Goal: Download file/media

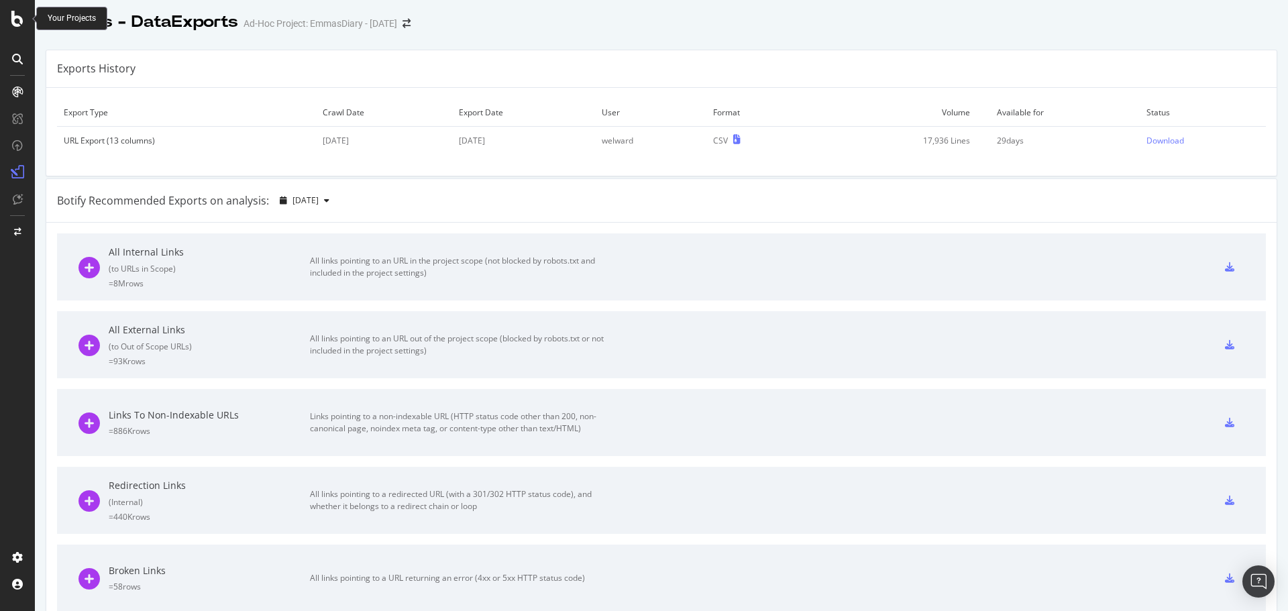
click at [22, 11] on icon at bounding box center [17, 19] width 12 height 16
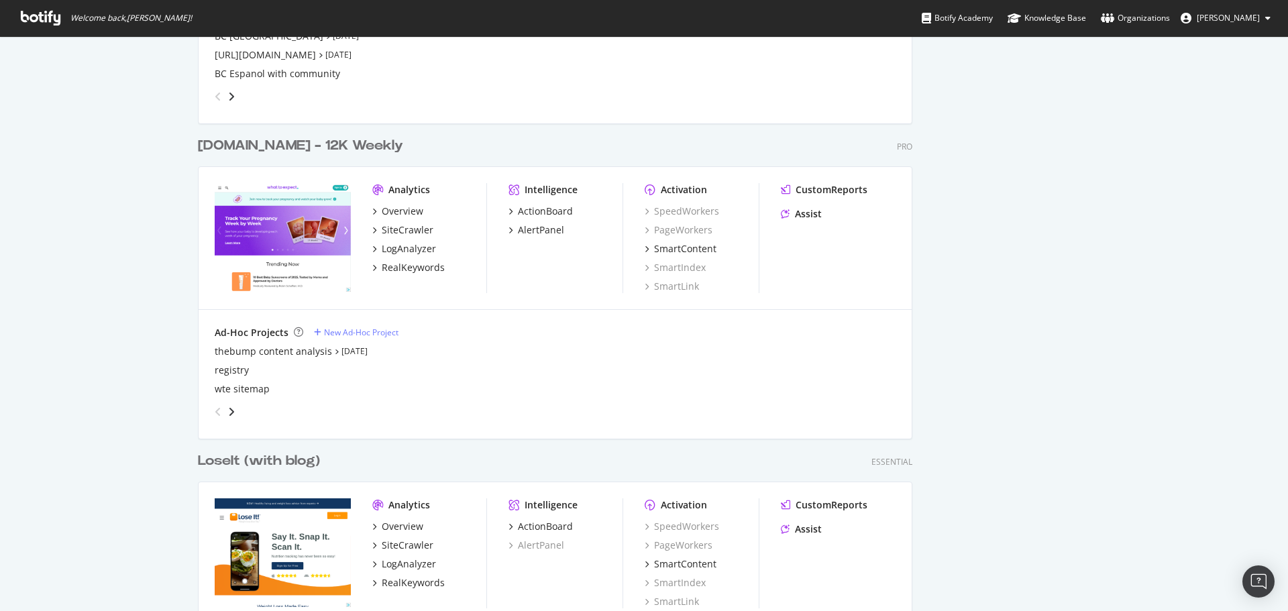
scroll to position [2482, 0]
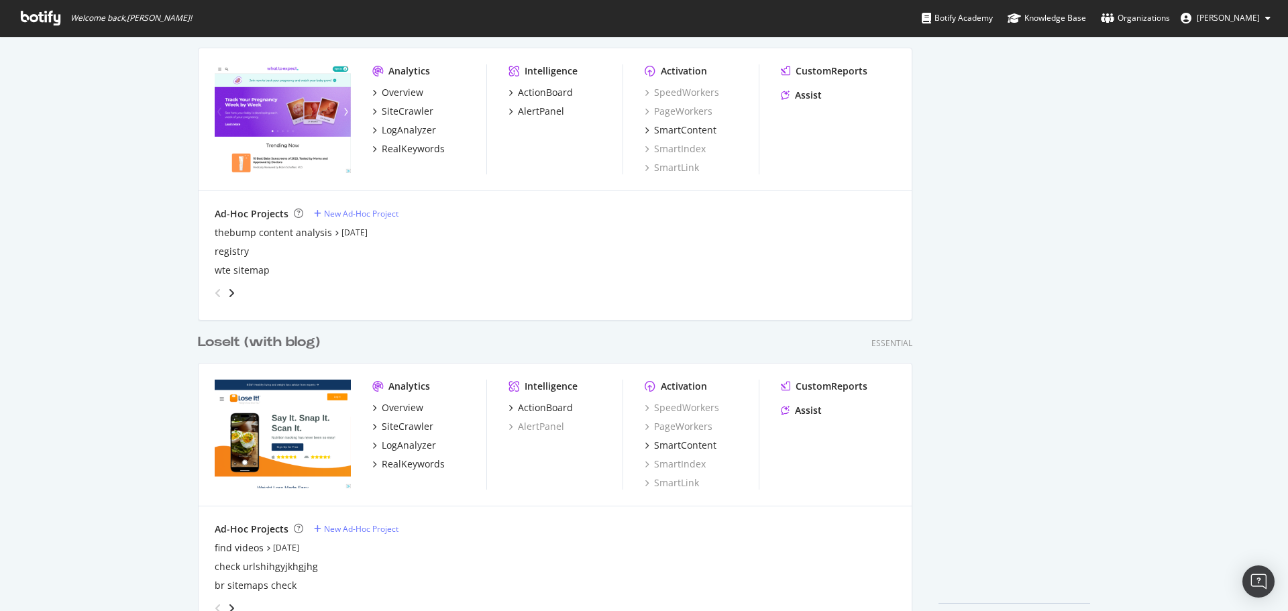
click at [257, 340] on div "LoseIt (with blog)" at bounding box center [259, 342] width 122 height 19
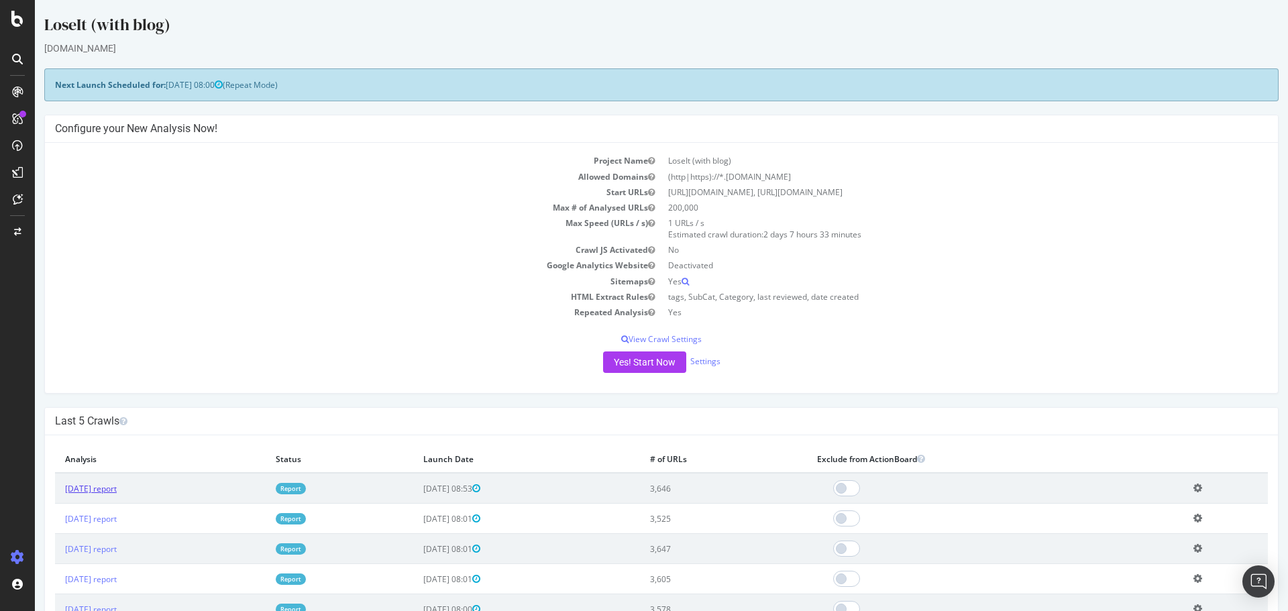
click at [82, 487] on link "[DATE] report" at bounding box center [91, 488] width 52 height 11
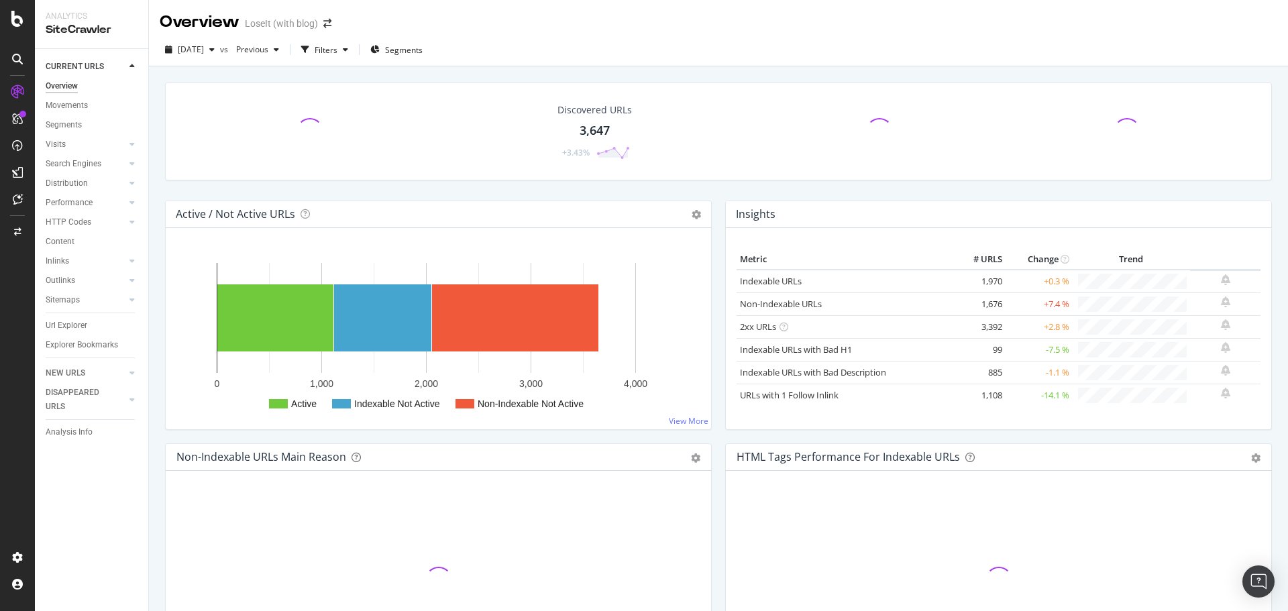
click at [583, 111] on div "Discovered URLs" at bounding box center [594, 109] width 74 height 13
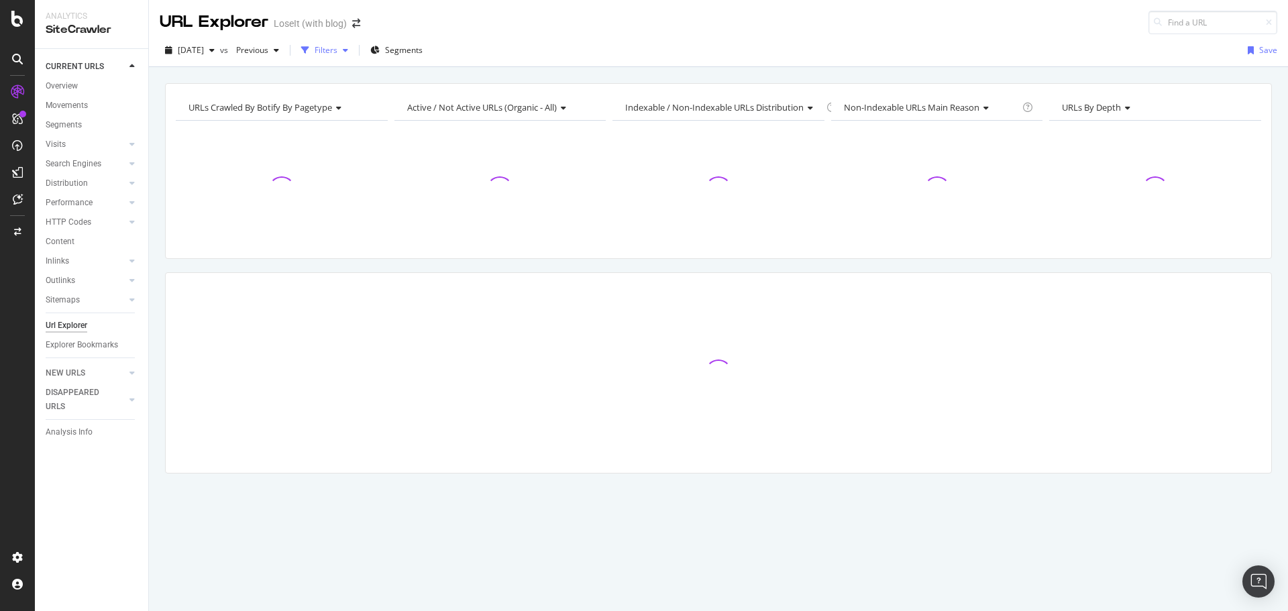
click at [337, 54] on div "Filters" at bounding box center [326, 49] width 23 height 11
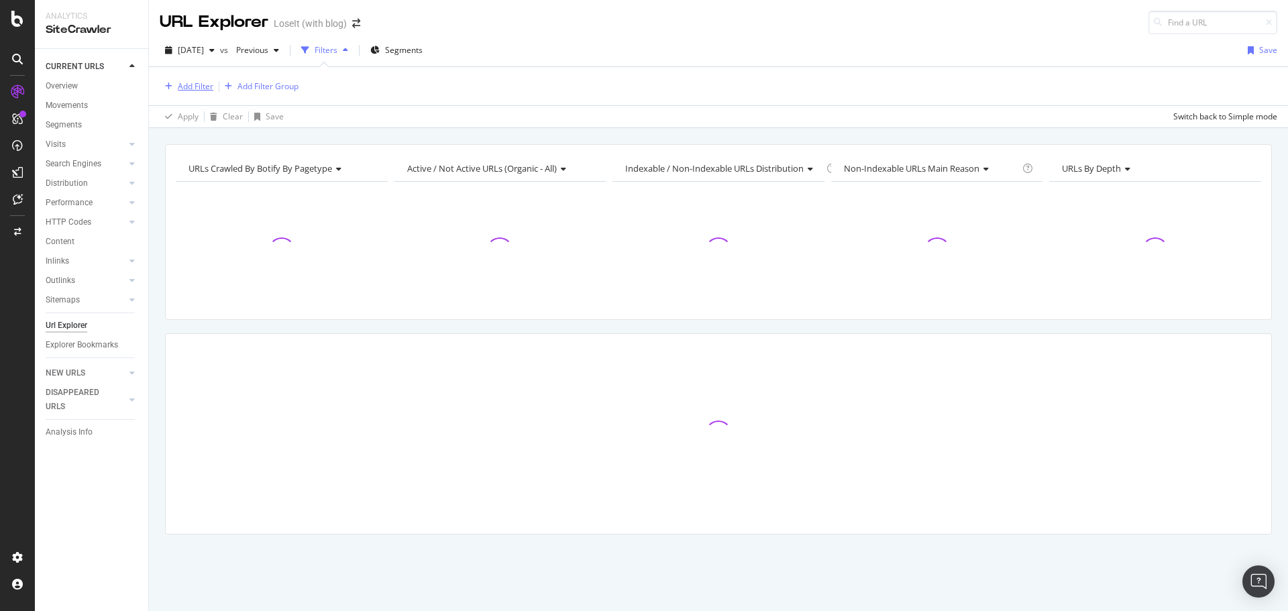
click at [211, 84] on div "Add Filter" at bounding box center [196, 85] width 36 height 11
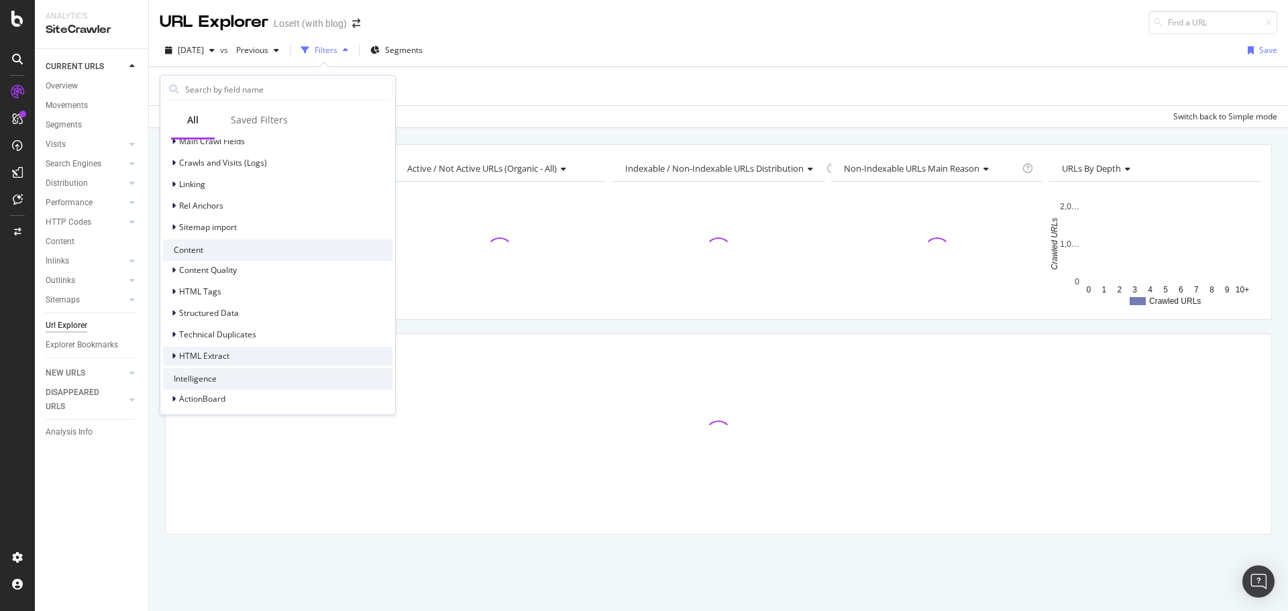
scroll to position [357, 0]
click at [222, 353] on span "HTML Extract" at bounding box center [204, 350] width 50 height 11
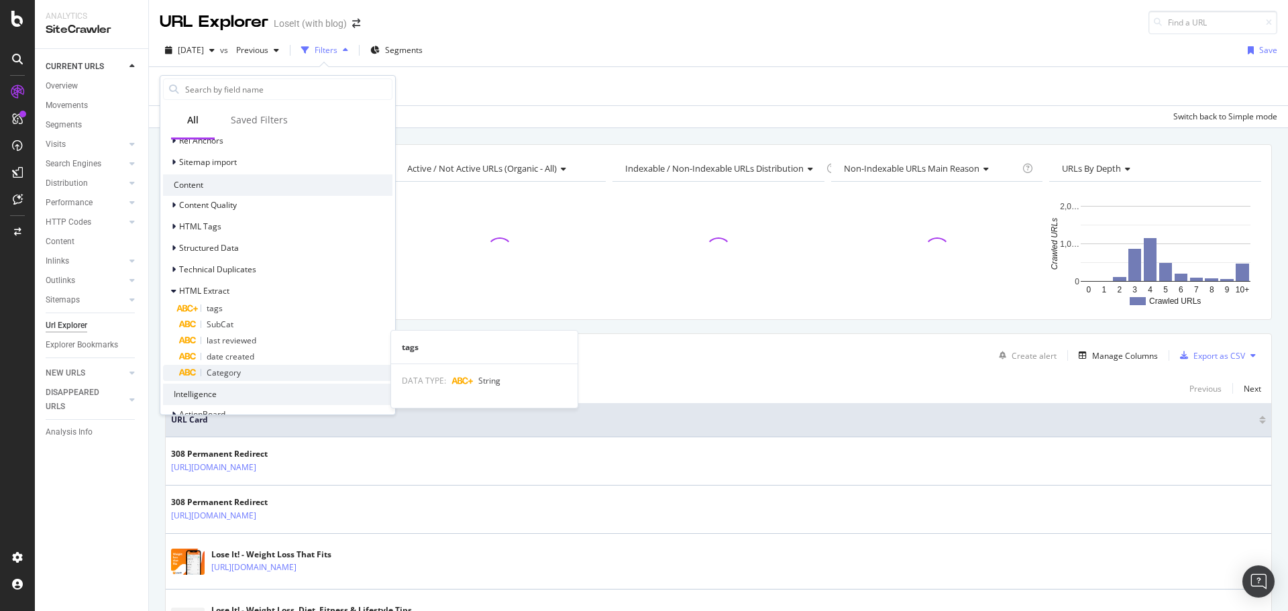
scroll to position [438, 0]
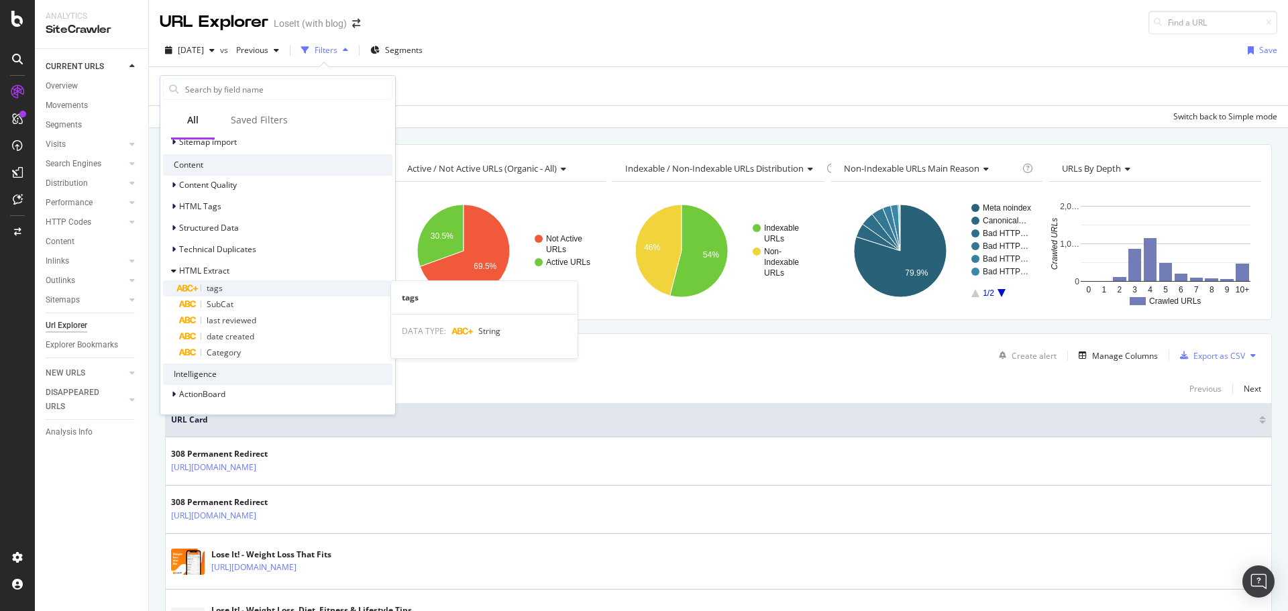
click at [233, 292] on div "tags" at bounding box center [285, 288] width 213 height 16
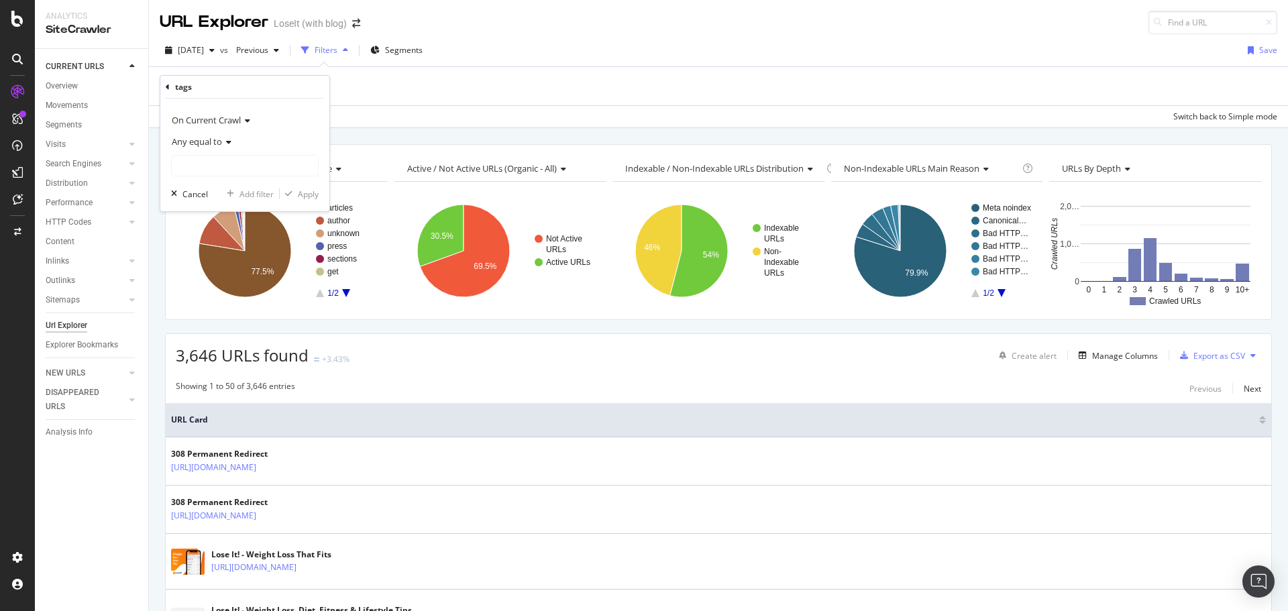
click at [218, 142] on span "Any equal to" at bounding box center [197, 141] width 50 height 12
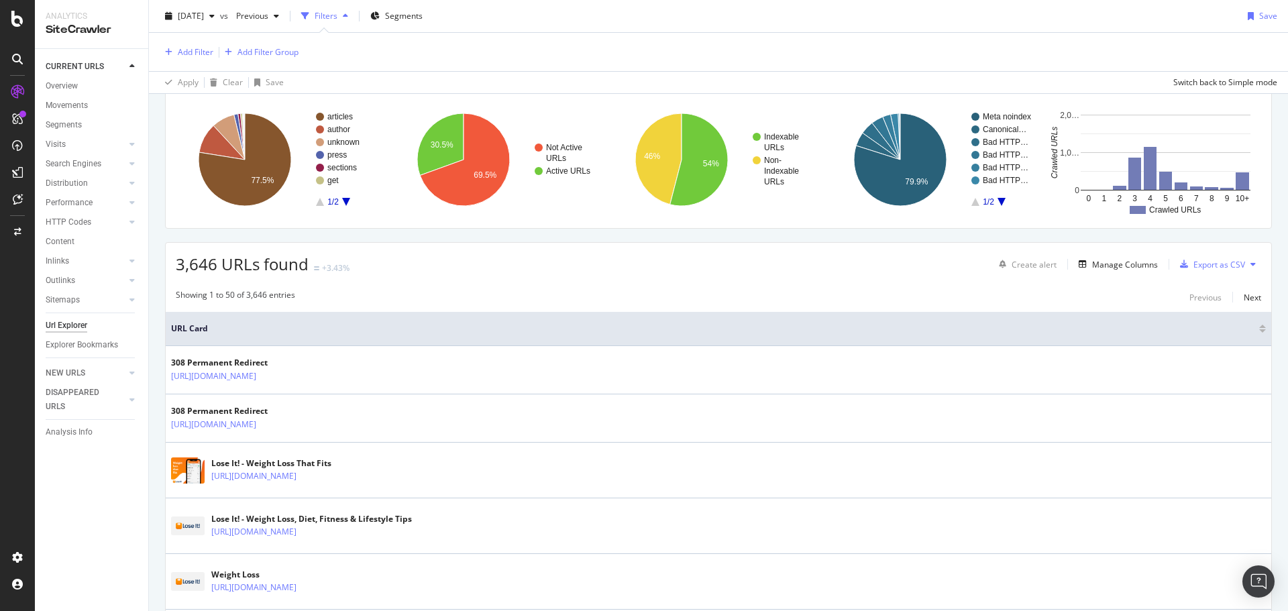
scroll to position [0, 0]
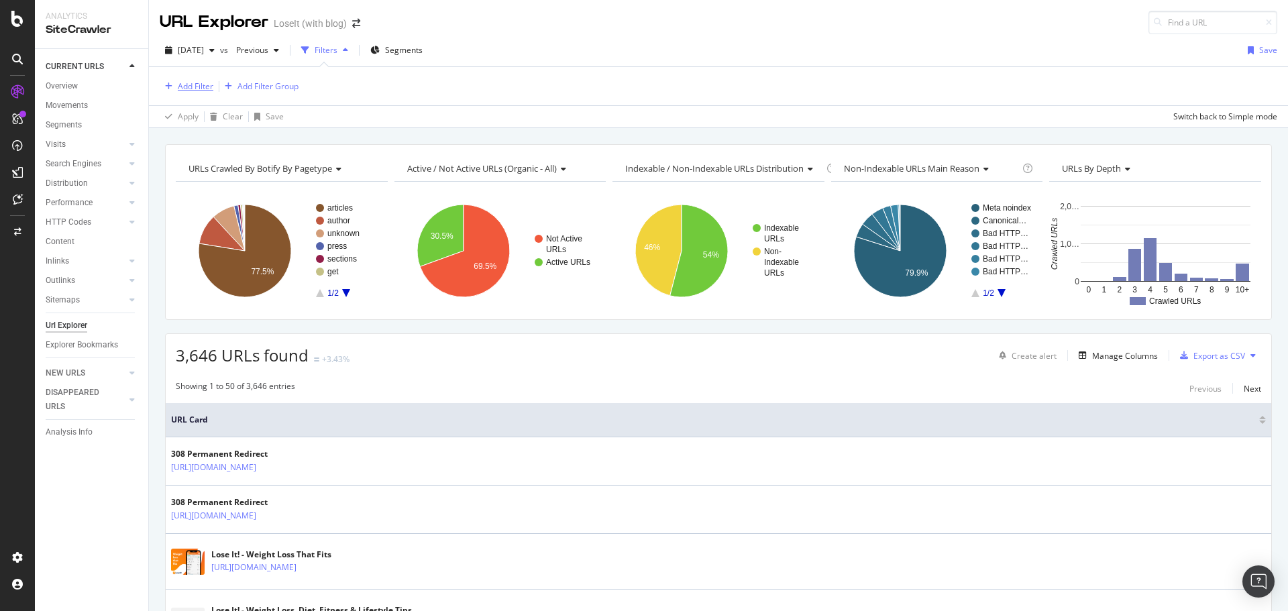
click at [207, 83] on div "Add Filter" at bounding box center [196, 85] width 36 height 11
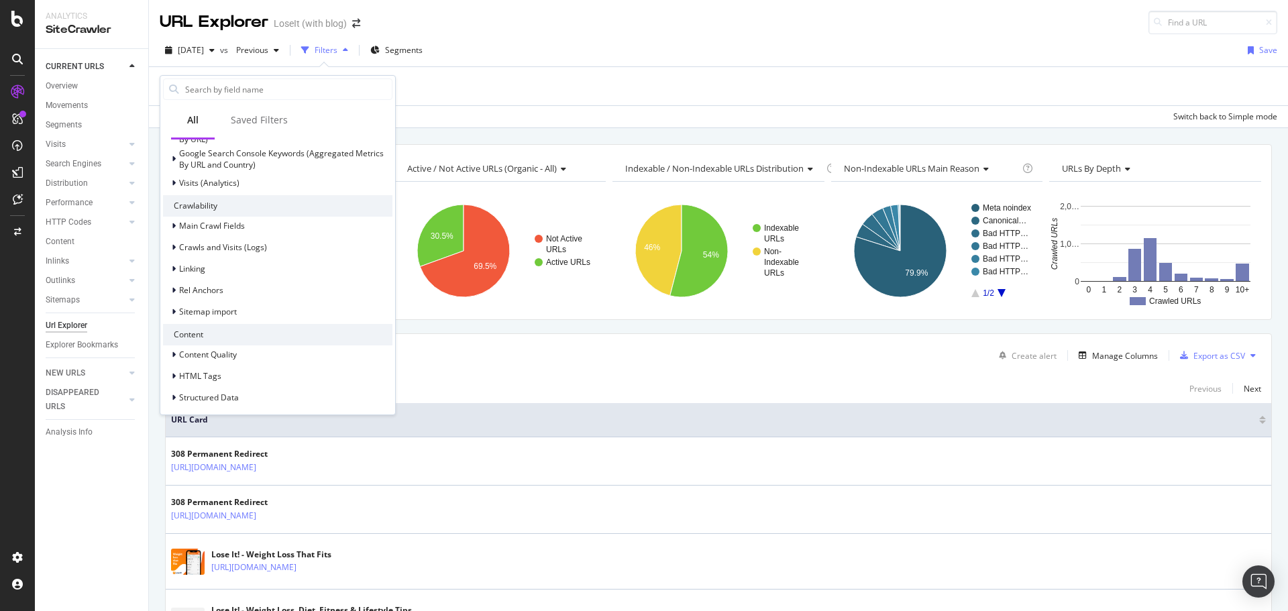
scroll to position [335, 0]
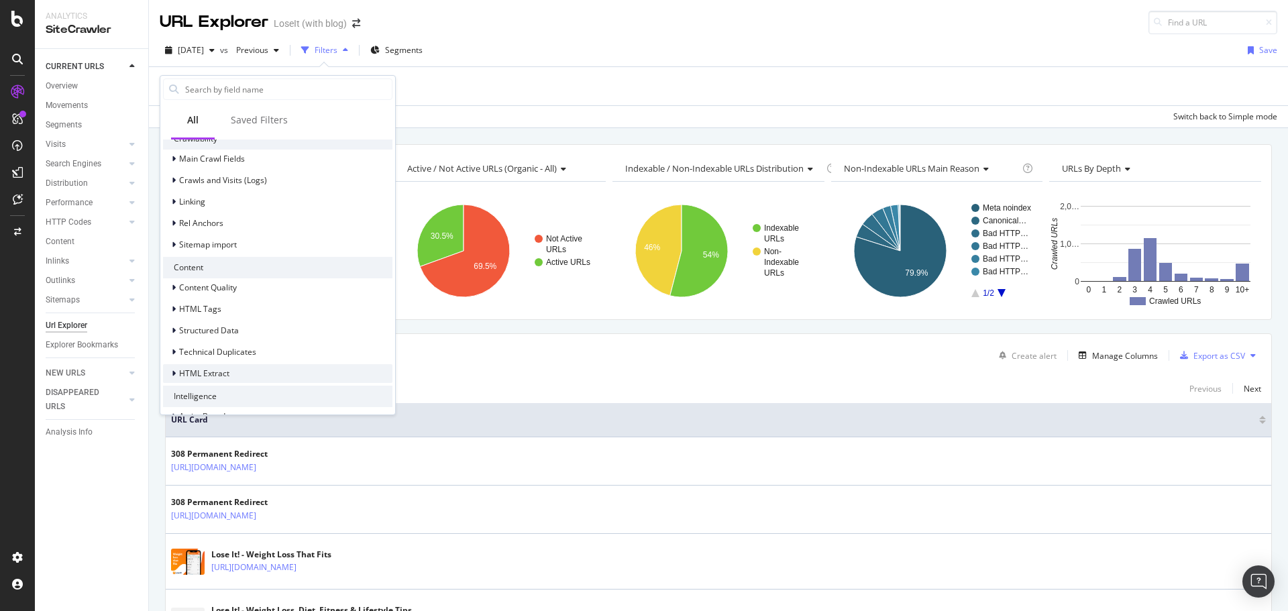
click at [220, 371] on span "HTML Extract" at bounding box center [204, 373] width 50 height 11
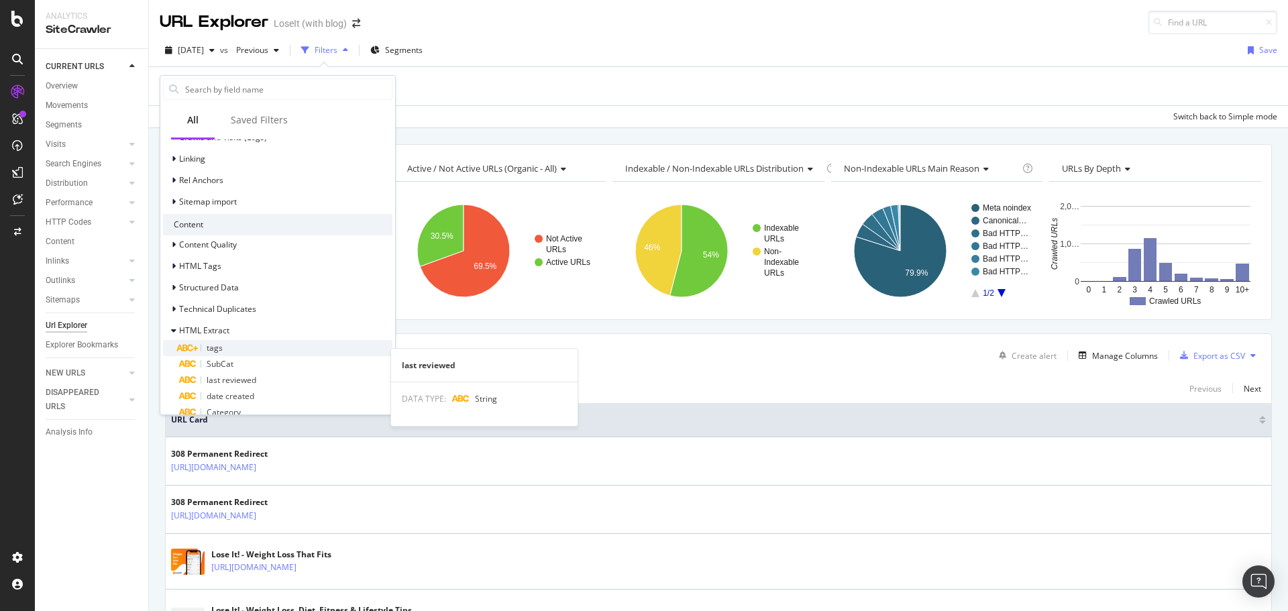
scroll to position [402, 0]
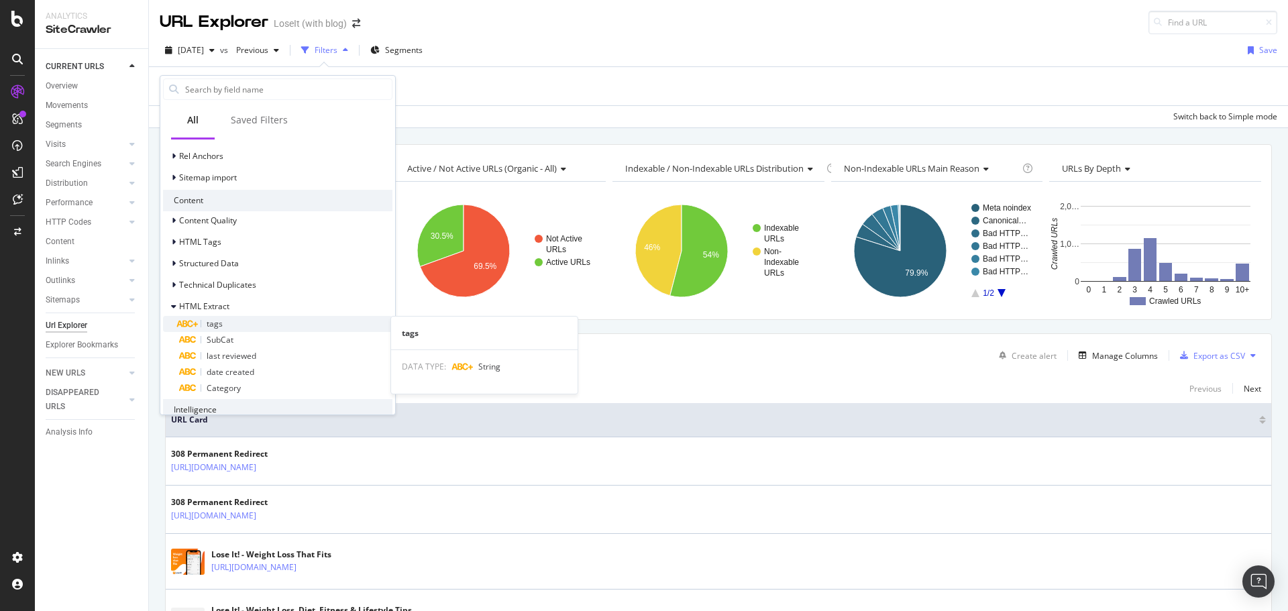
click at [221, 322] on span "tags" at bounding box center [215, 323] width 16 height 11
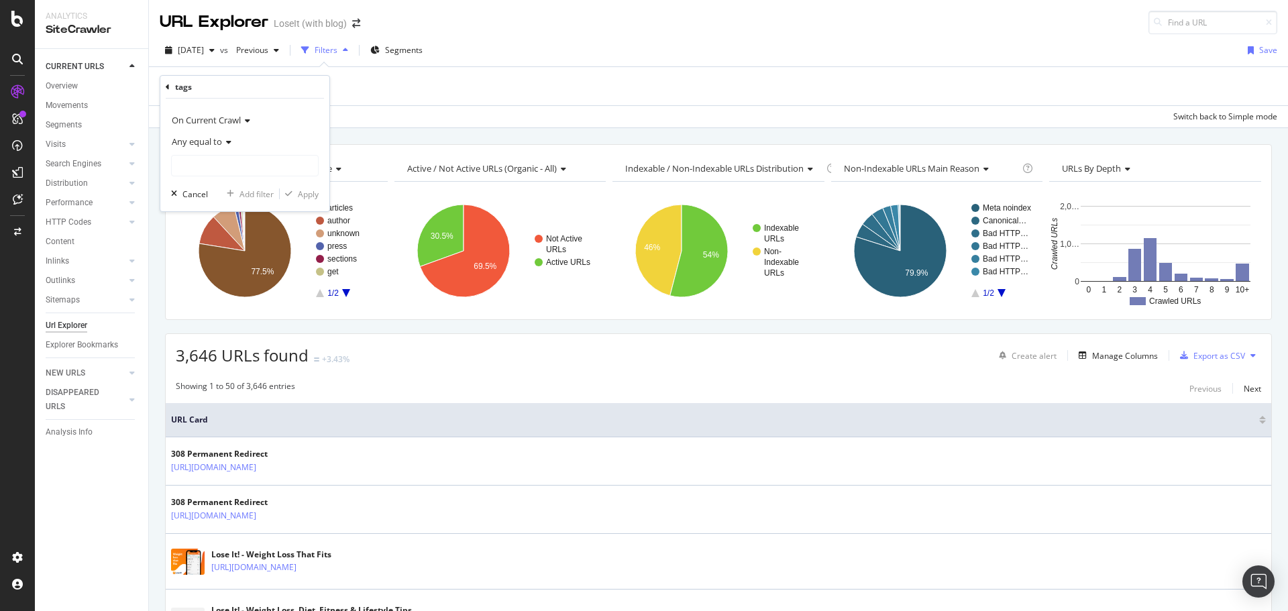
click at [228, 142] on icon at bounding box center [226, 142] width 9 height 8
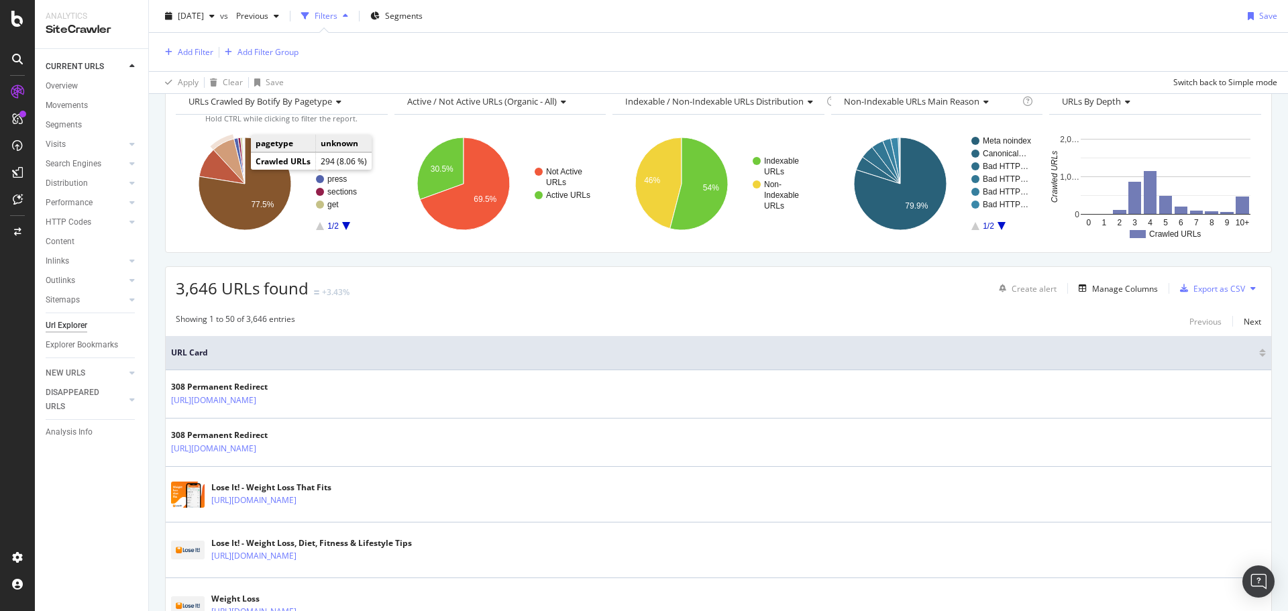
scroll to position [0, 0]
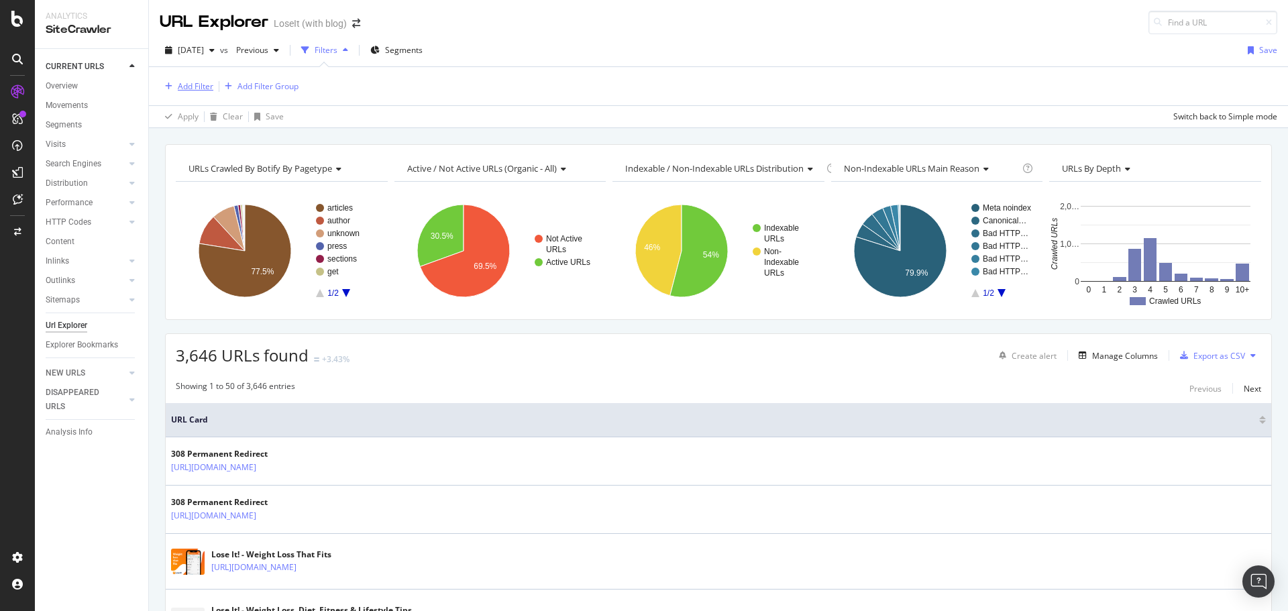
click at [199, 85] on div "Add Filter" at bounding box center [196, 85] width 36 height 11
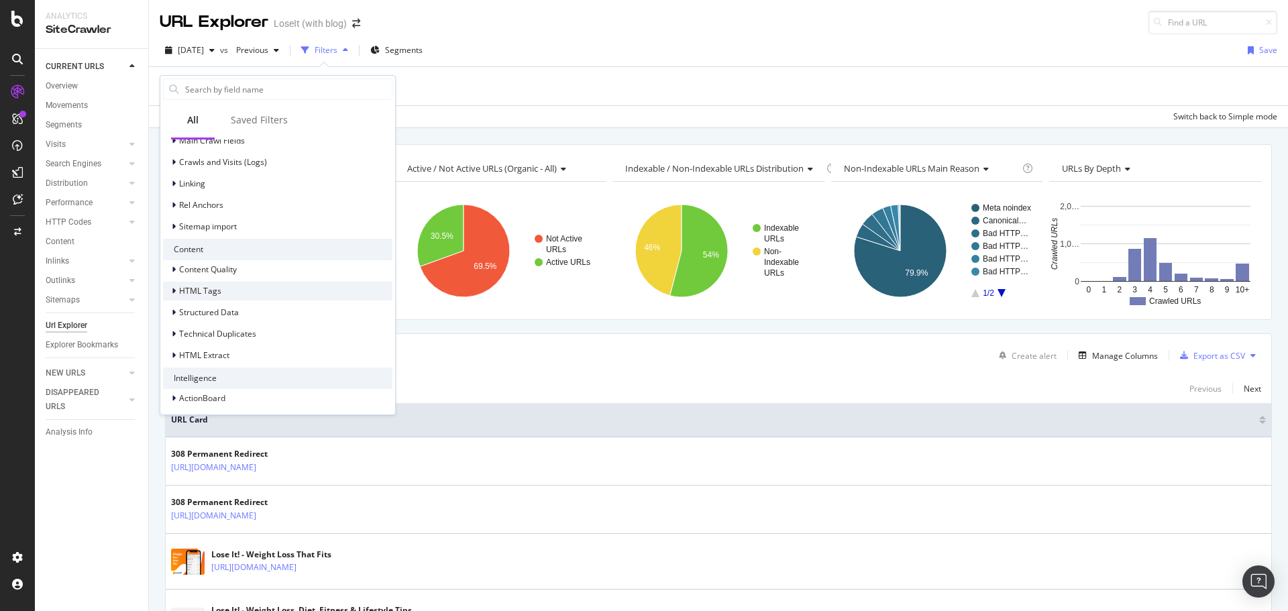
scroll to position [357, 0]
click at [221, 357] on div "HTML Extract" at bounding box center [204, 350] width 50 height 11
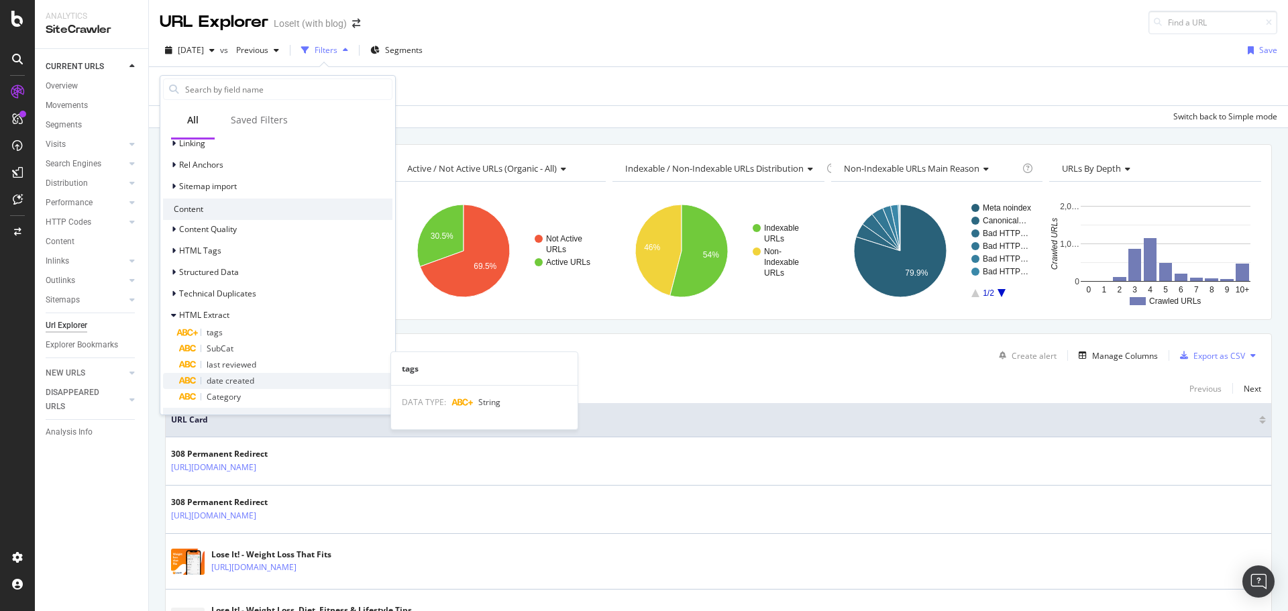
scroll to position [425, 0]
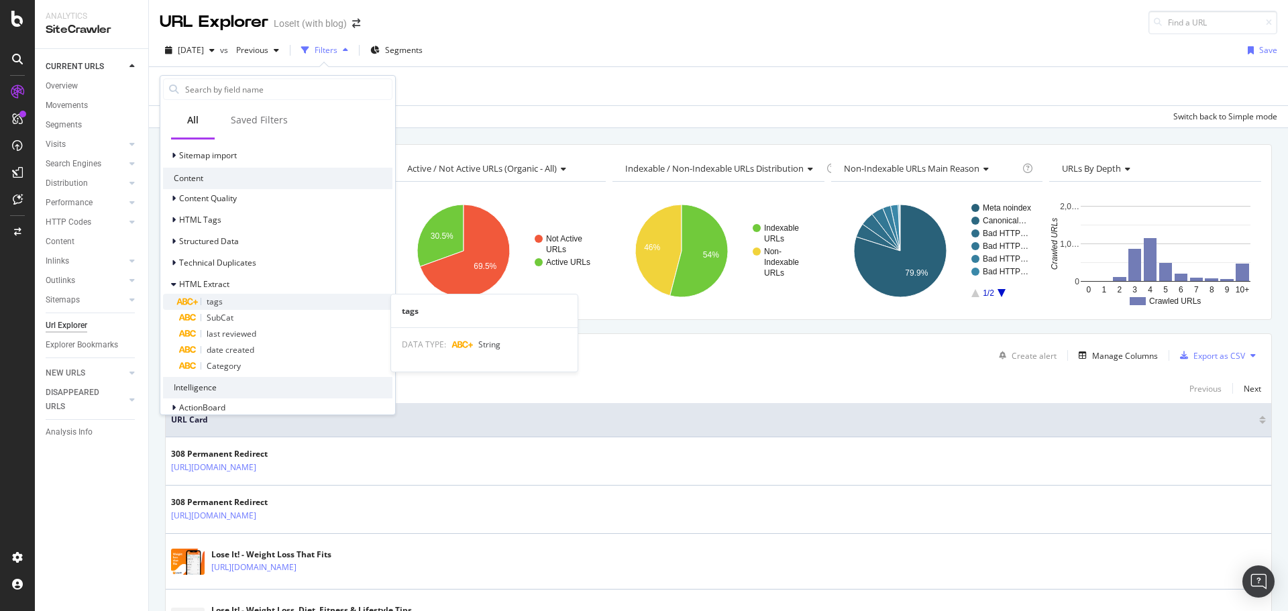
click at [227, 302] on div "tags" at bounding box center [285, 302] width 213 height 16
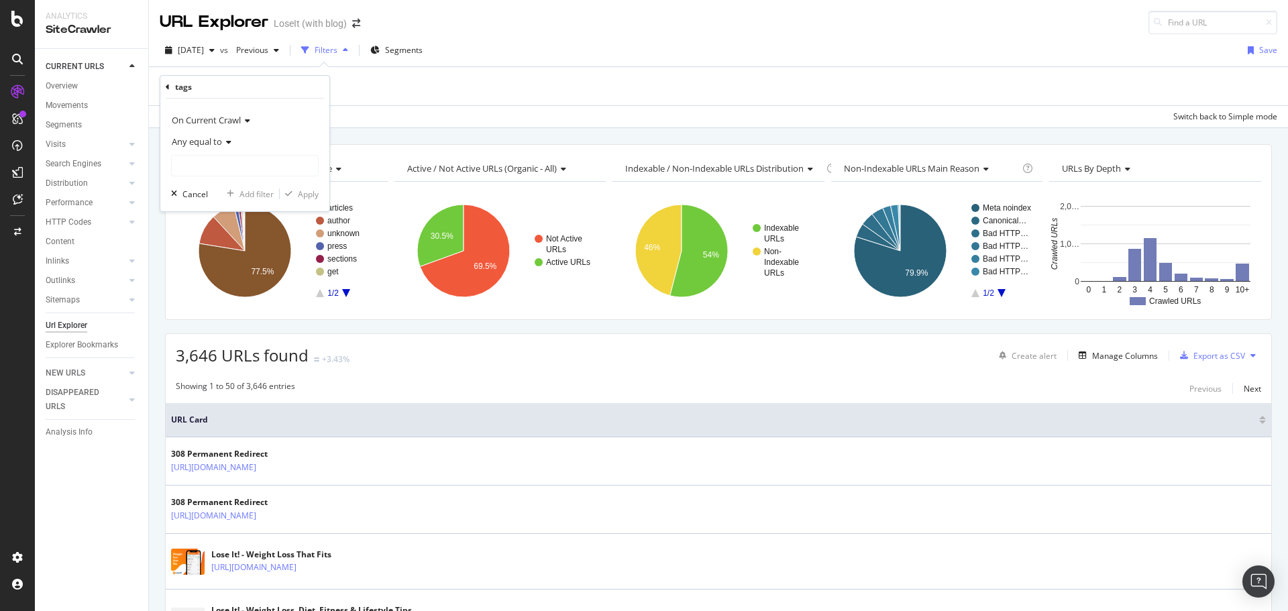
click at [229, 144] on icon at bounding box center [226, 142] width 9 height 8
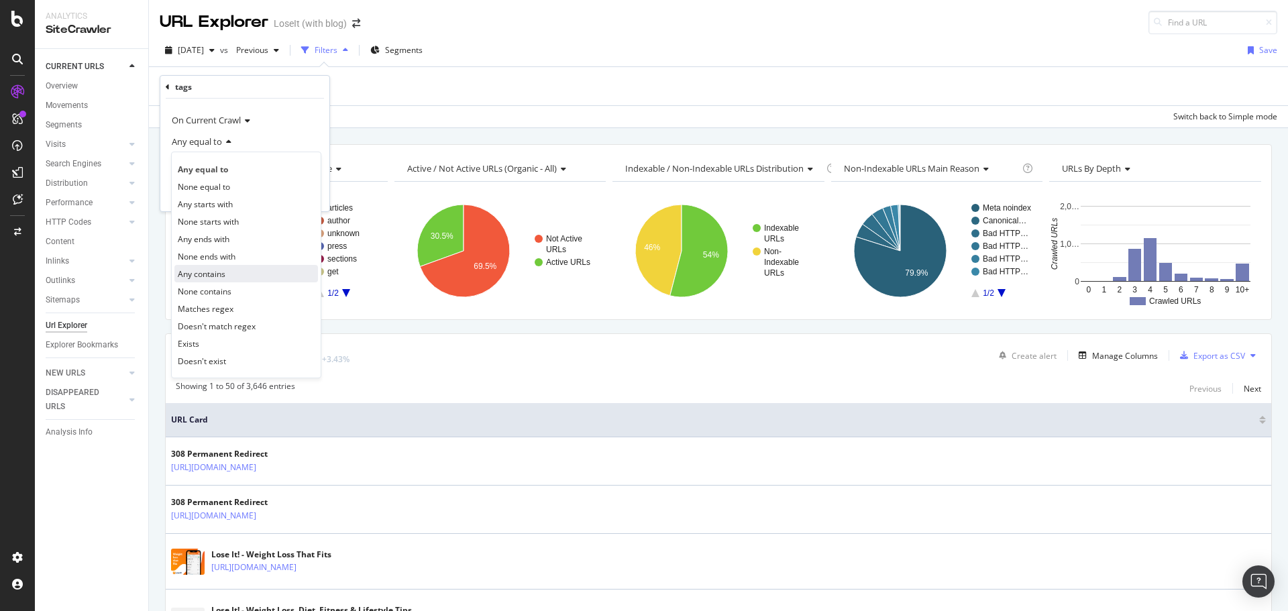
click at [223, 272] on span "Any contains" at bounding box center [202, 273] width 48 height 11
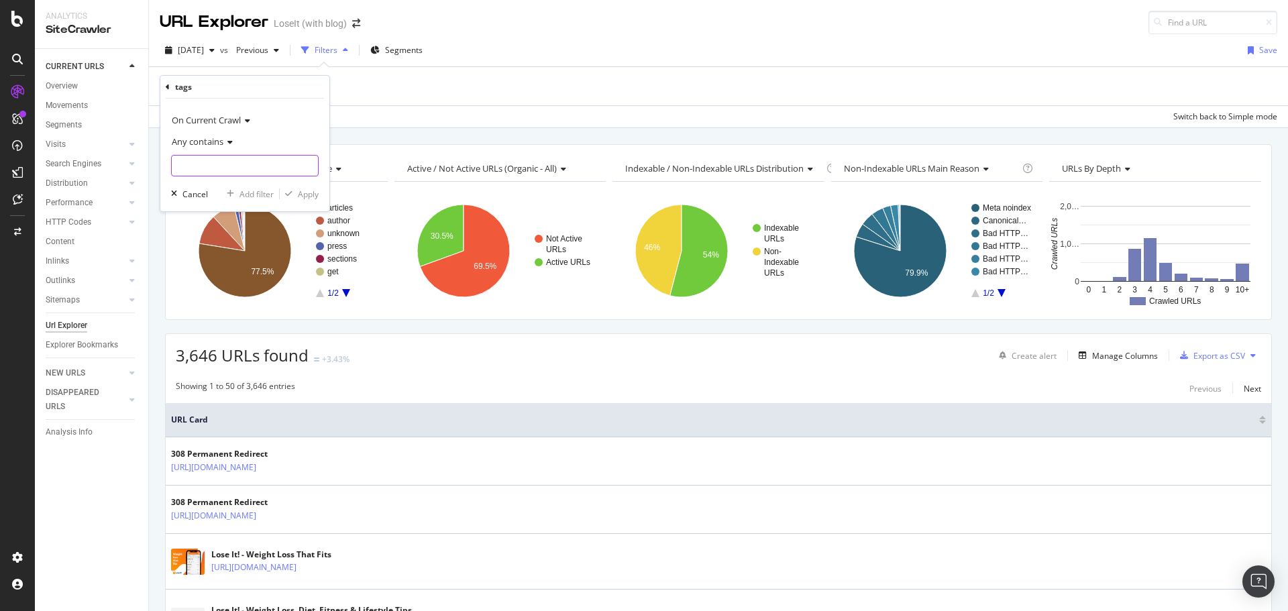
click at [231, 168] on input "text" at bounding box center [245, 165] width 146 height 21
type input "LSMG"
click at [315, 194] on div "Apply" at bounding box center [308, 193] width 21 height 11
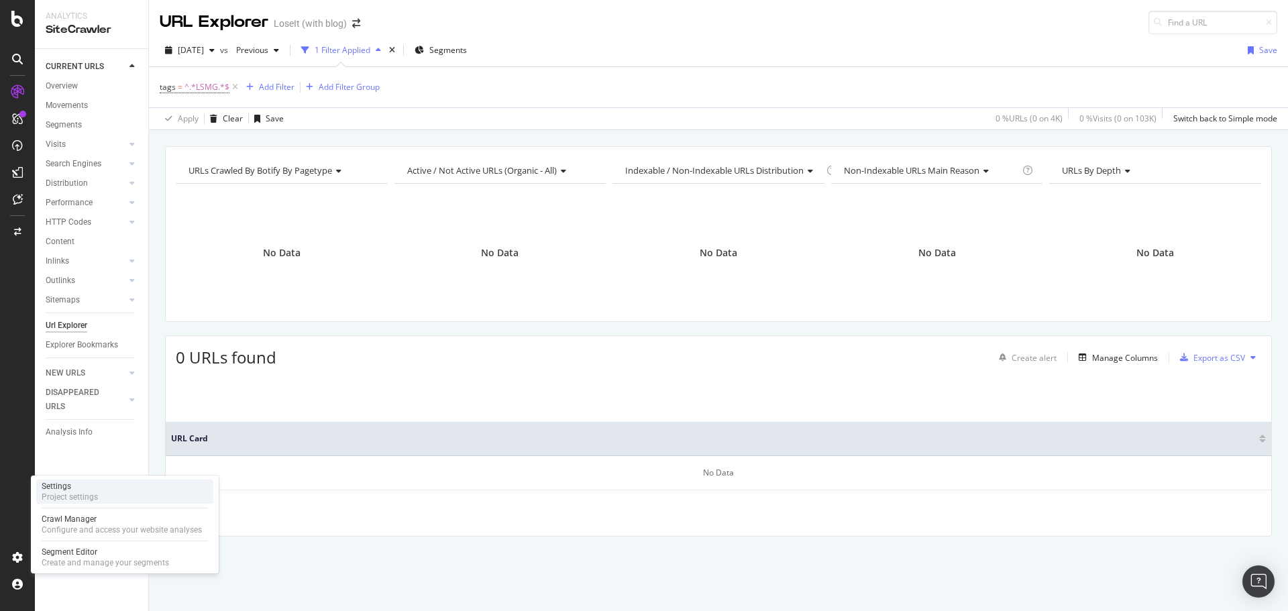
click at [82, 494] on div "Project settings" at bounding box center [70, 497] width 56 height 11
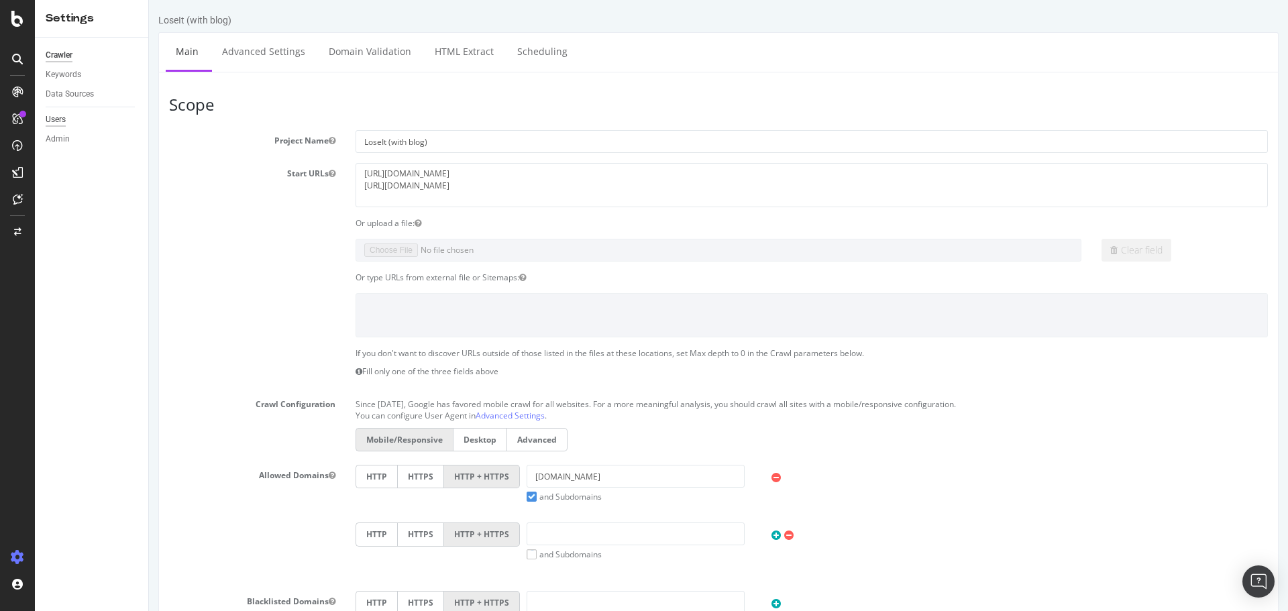
click at [59, 119] on div "Users" at bounding box center [56, 120] width 20 height 14
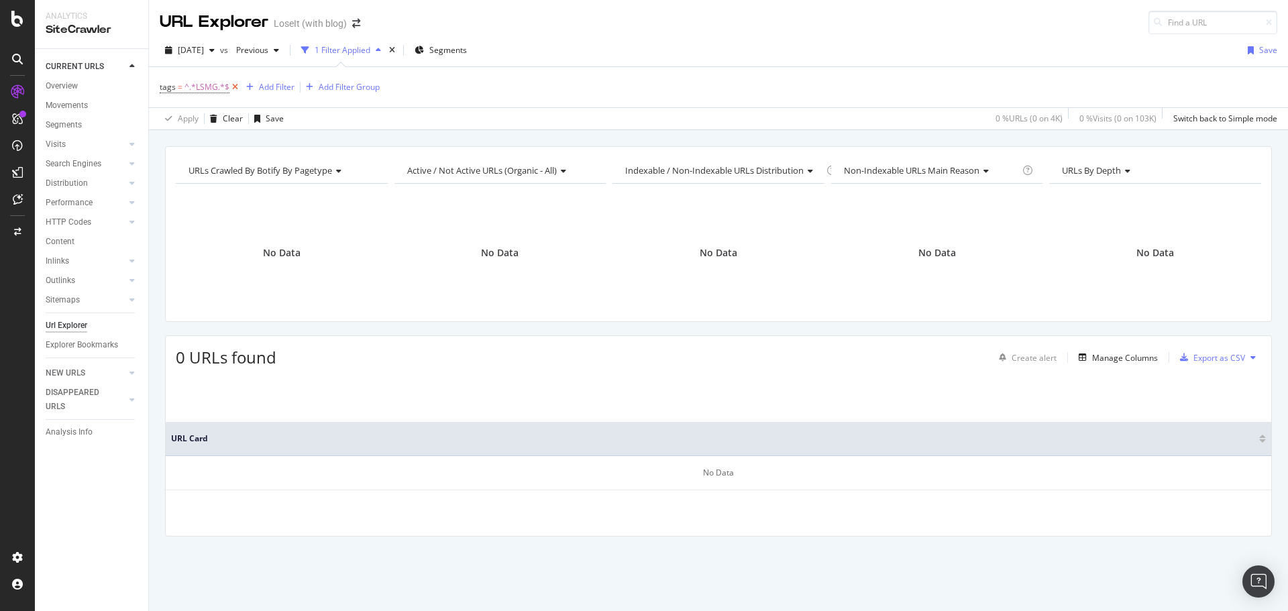
click at [235, 91] on icon at bounding box center [234, 86] width 11 height 13
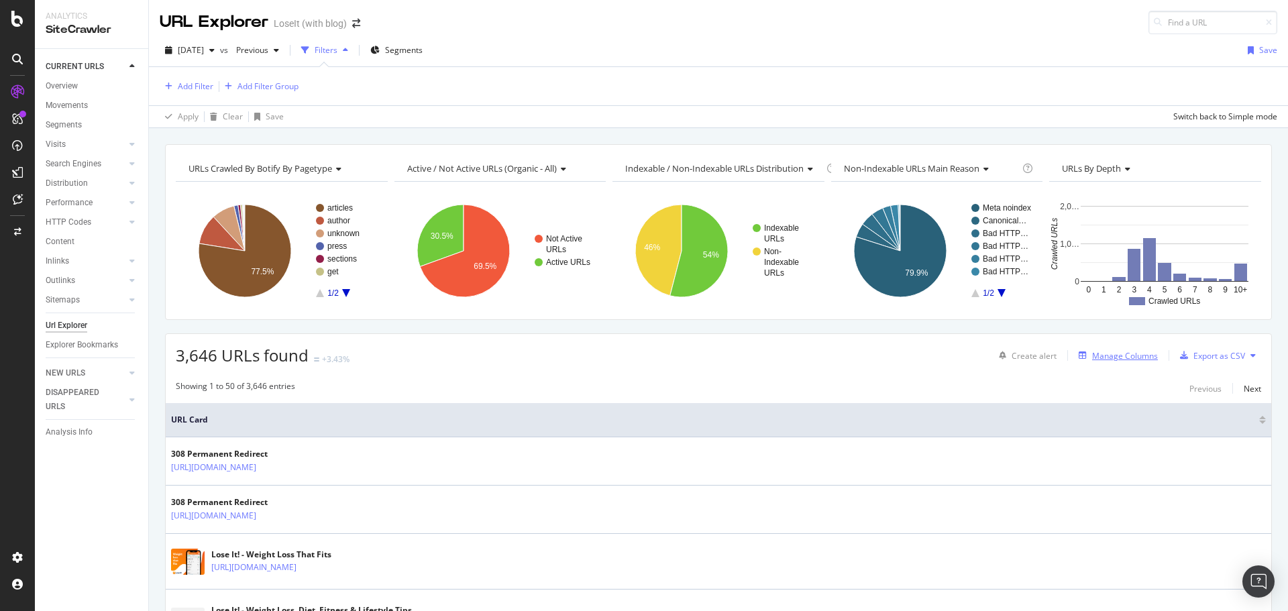
click at [1109, 351] on div "Manage Columns" at bounding box center [1125, 355] width 66 height 11
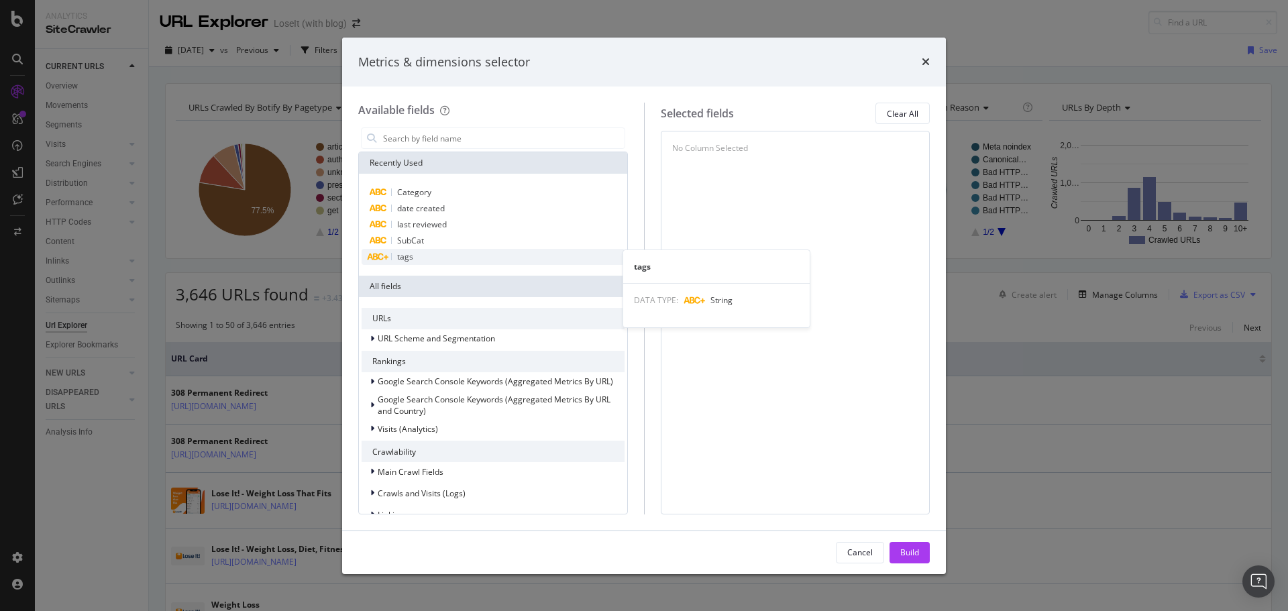
click at [410, 257] on span "tags" at bounding box center [405, 256] width 16 height 11
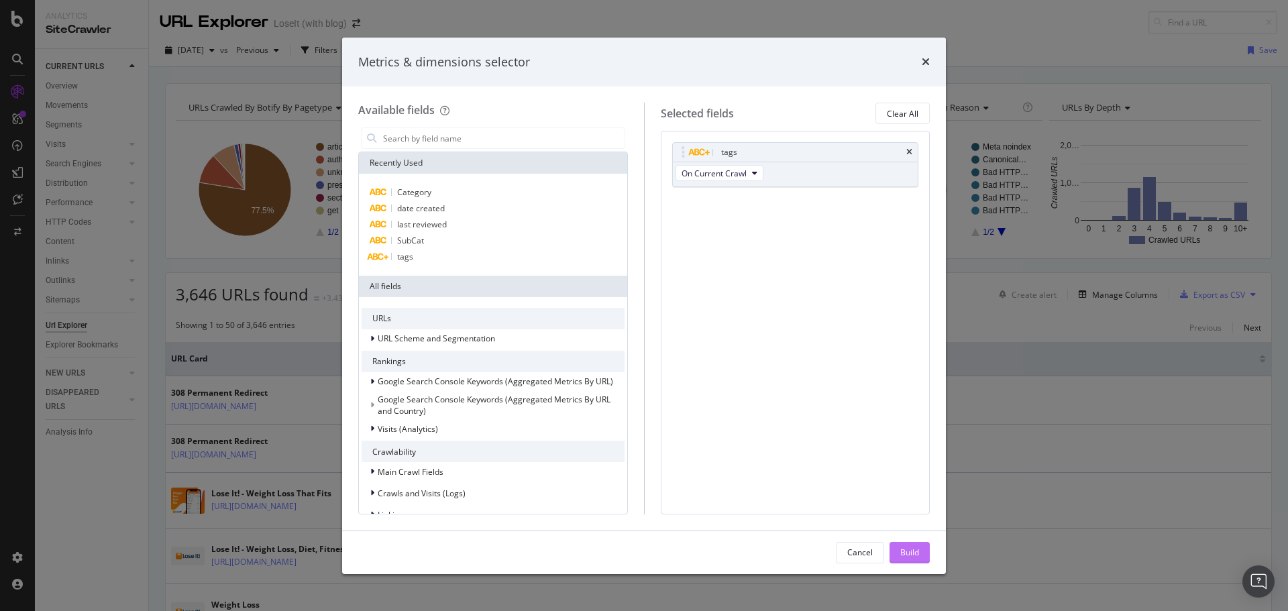
click at [901, 551] on div "Build" at bounding box center [909, 552] width 19 height 11
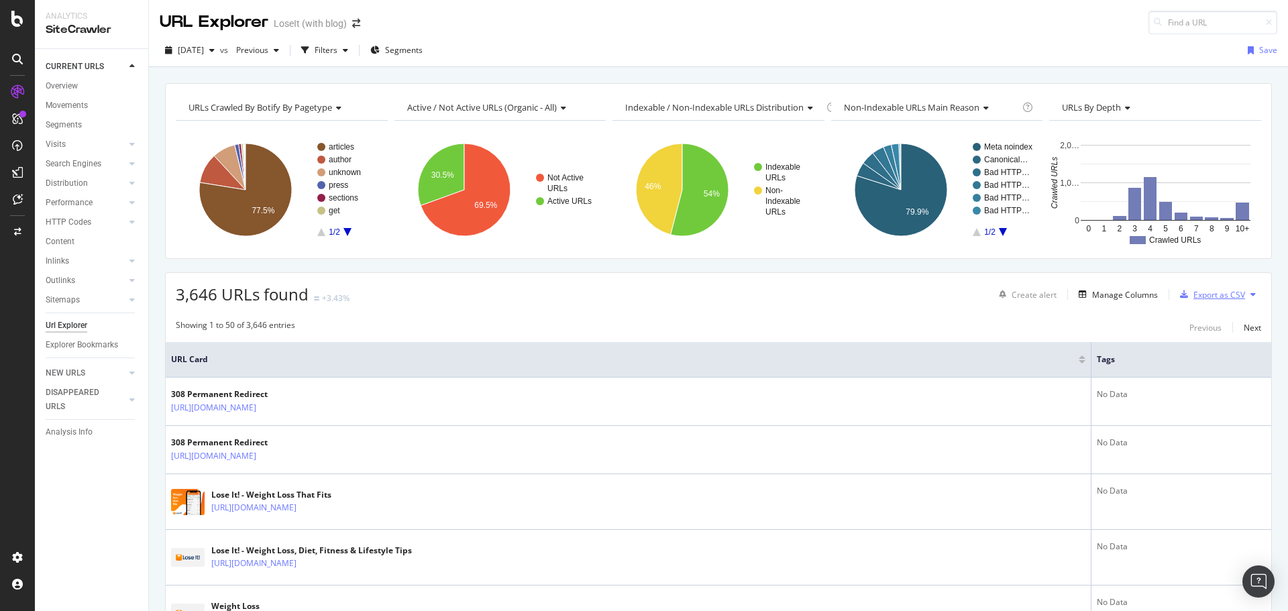
click at [1213, 296] on div "Export as CSV" at bounding box center [1219, 294] width 52 height 11
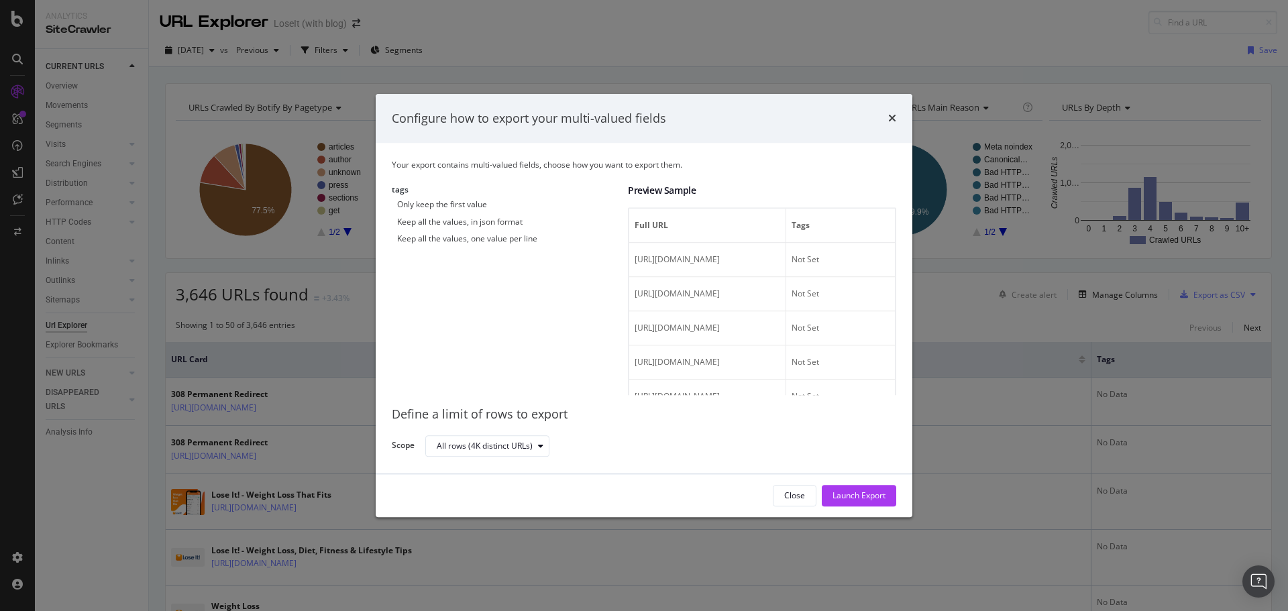
click at [476, 244] on div "Keep all the values, one value per line" at bounding box center [467, 238] width 140 height 11
click at [857, 498] on div "Launch Export" at bounding box center [858, 495] width 53 height 11
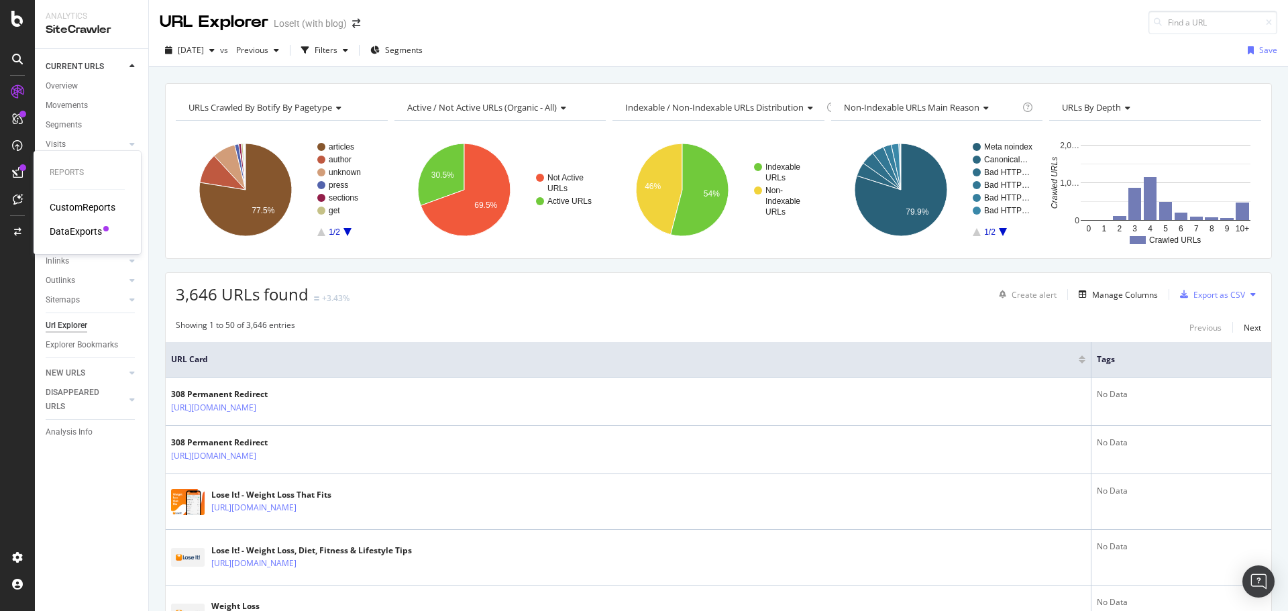
click at [88, 227] on div "DataExports" at bounding box center [76, 231] width 52 height 13
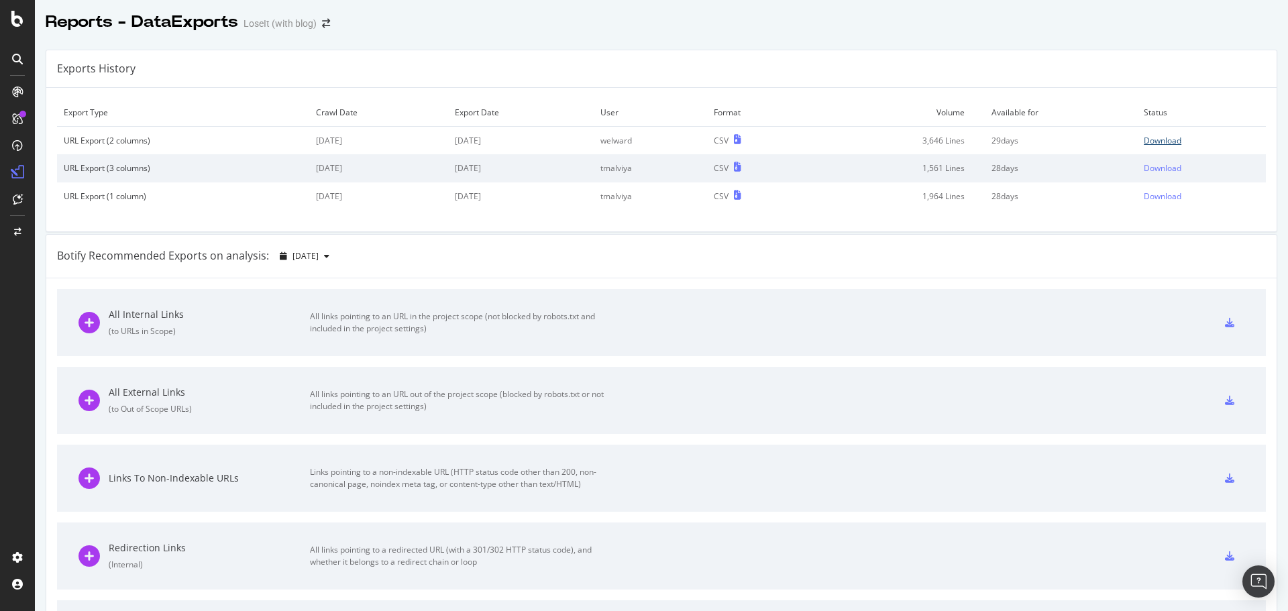
click at [1150, 137] on div "Download" at bounding box center [1163, 140] width 38 height 11
